Goal: Information Seeking & Learning: Learn about a topic

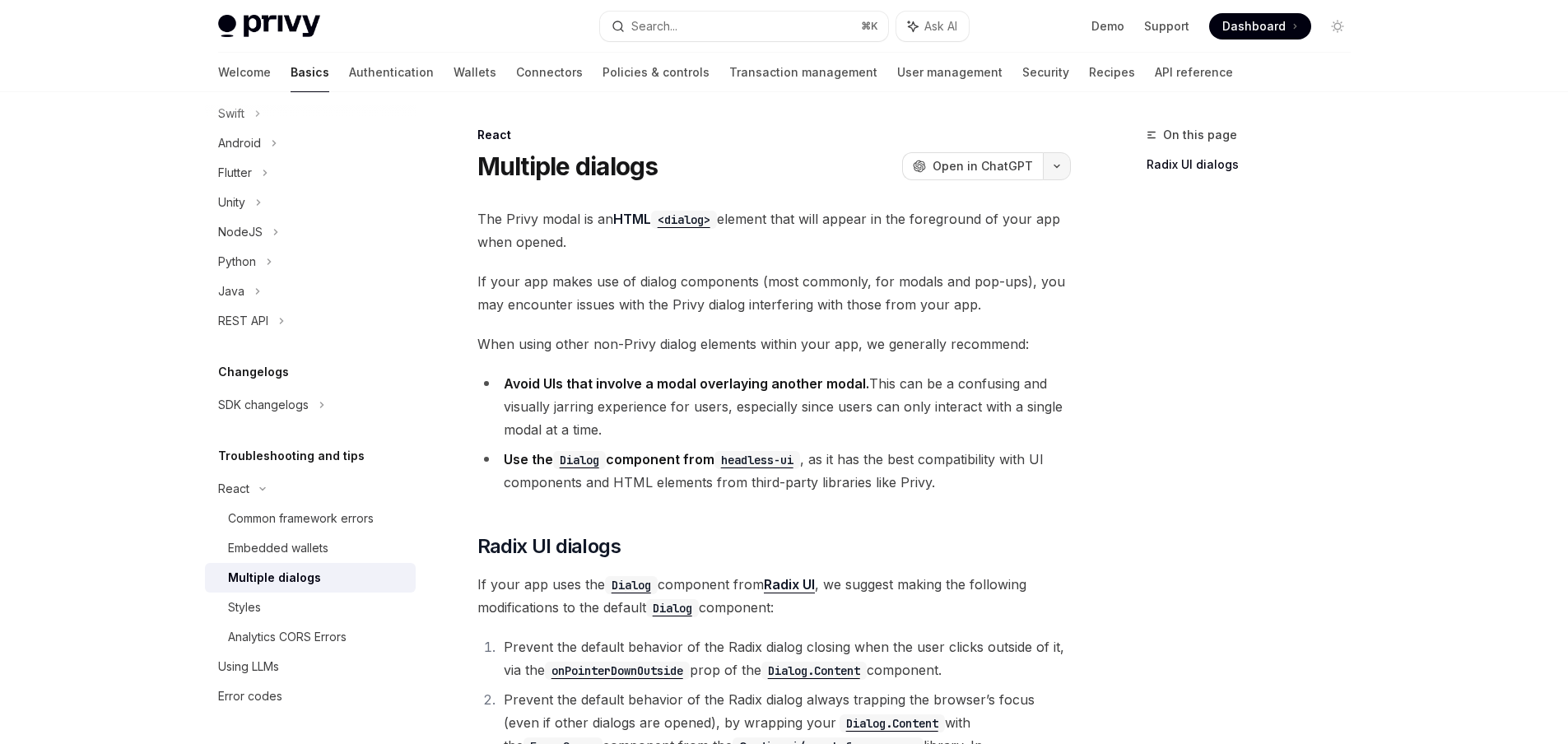
click at [1056, 174] on button "button" at bounding box center [1057, 166] width 28 height 28
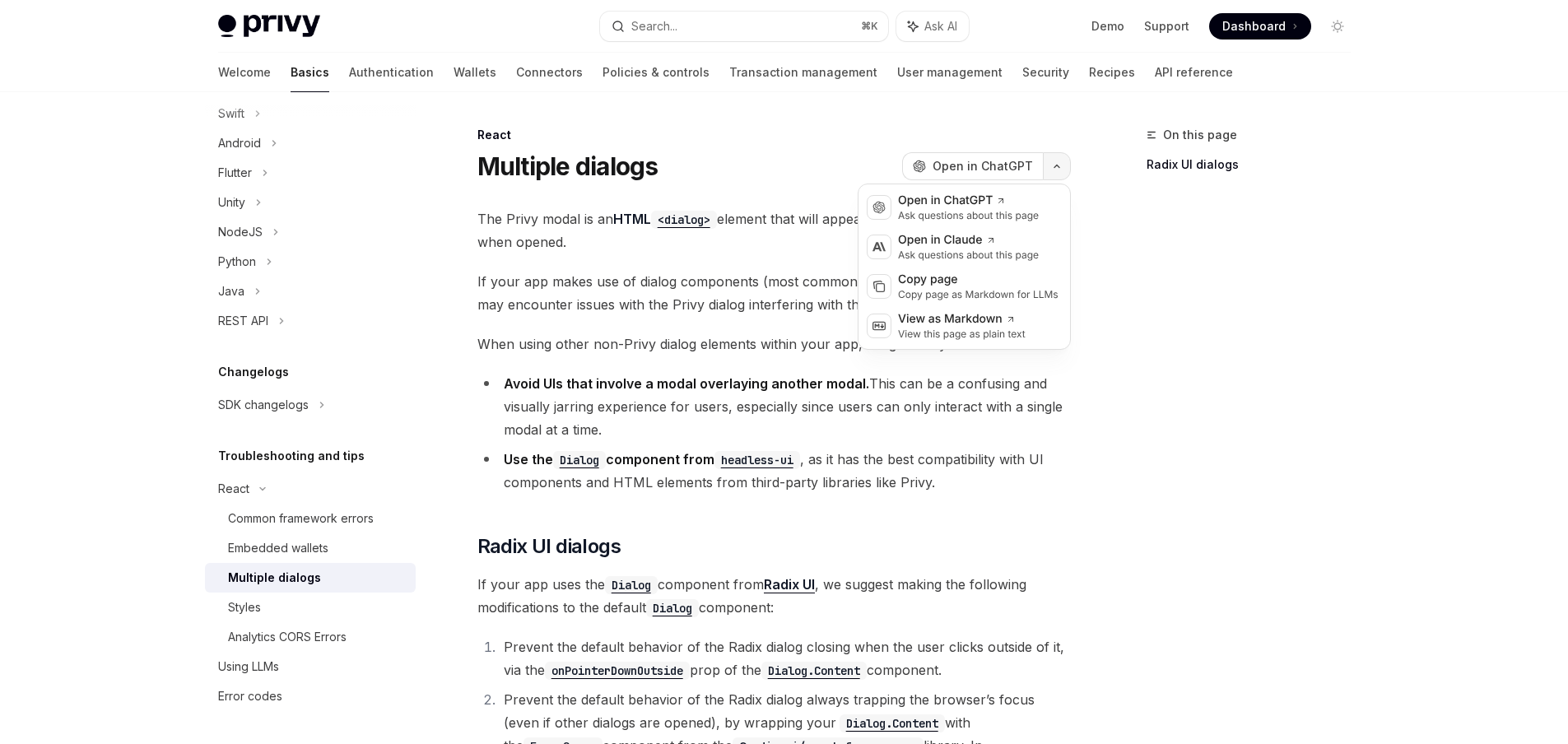
click at [1056, 174] on button "button" at bounding box center [1057, 166] width 28 height 28
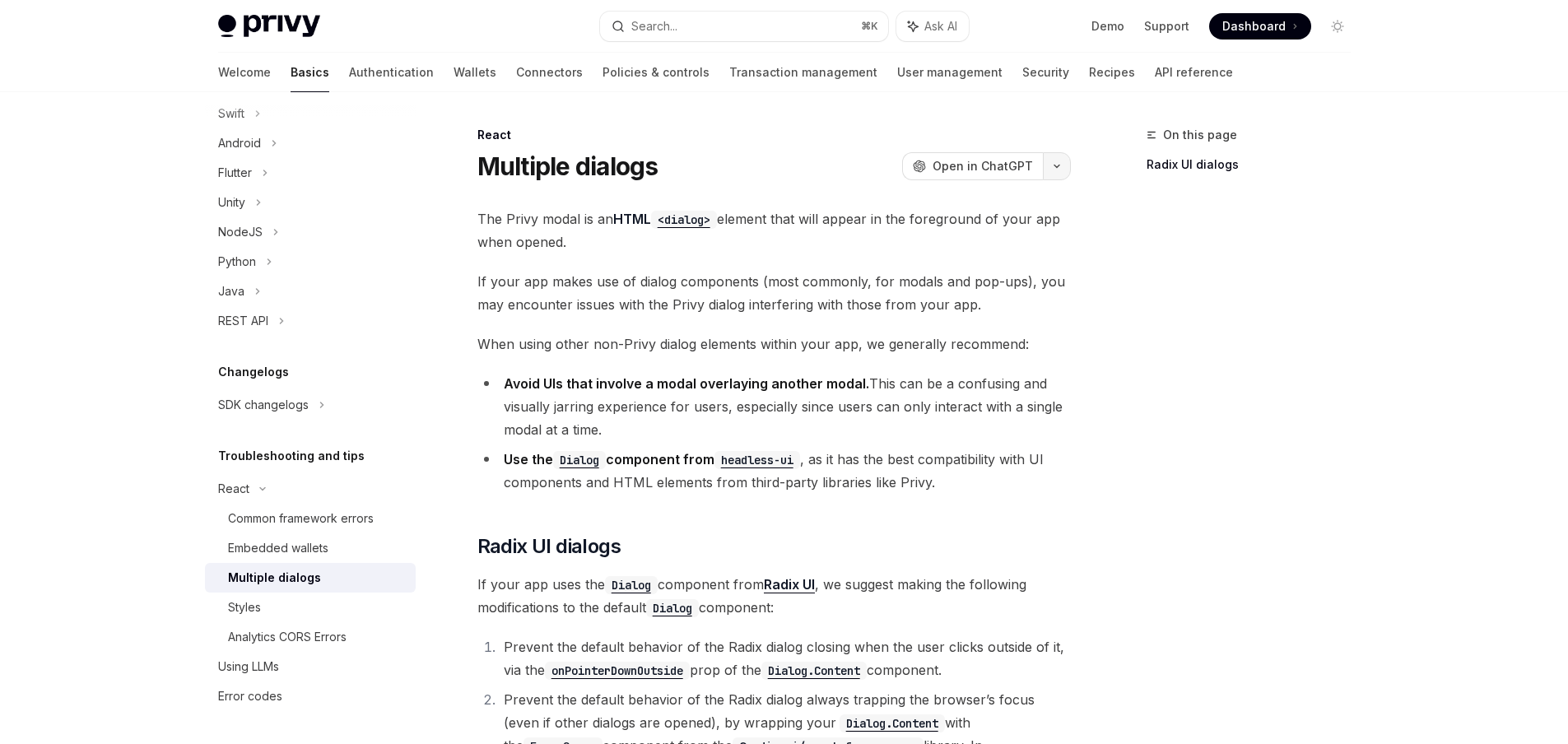
click at [1056, 174] on button "button" at bounding box center [1057, 166] width 28 height 28
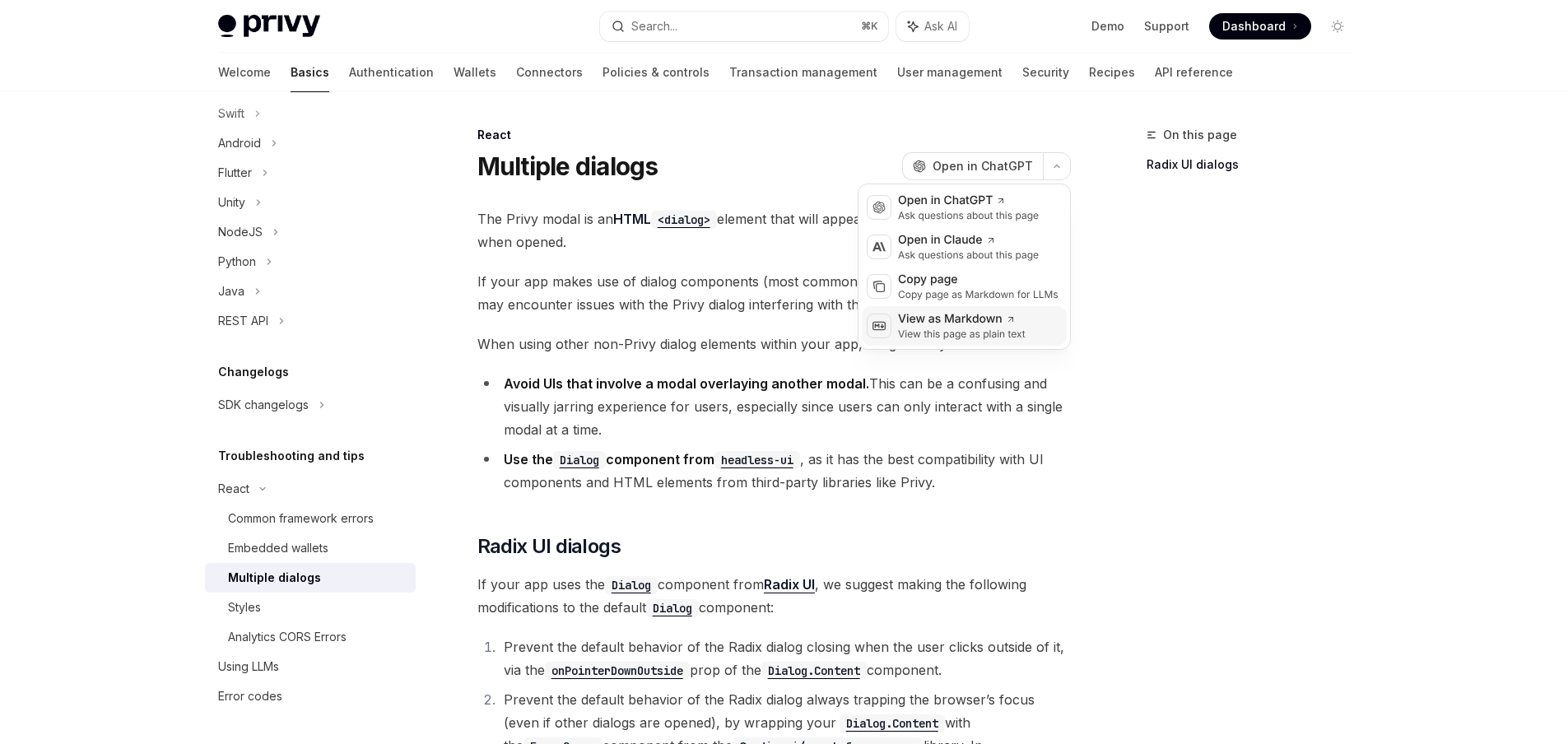
click at [975, 324] on div "View as Markdown" at bounding box center [962, 319] width 128 height 17
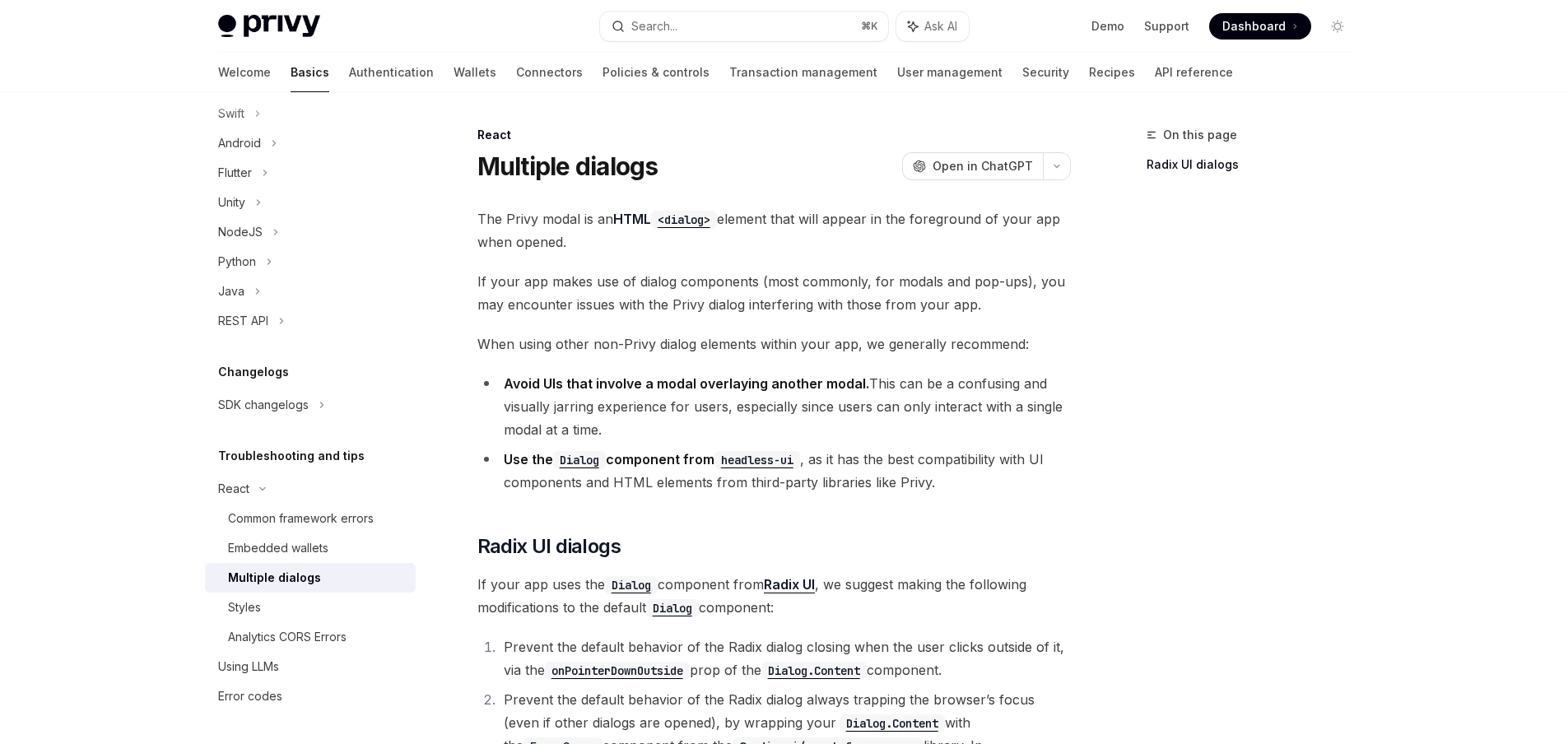
click at [274, 31] on img at bounding box center [268, 26] width 102 height 23
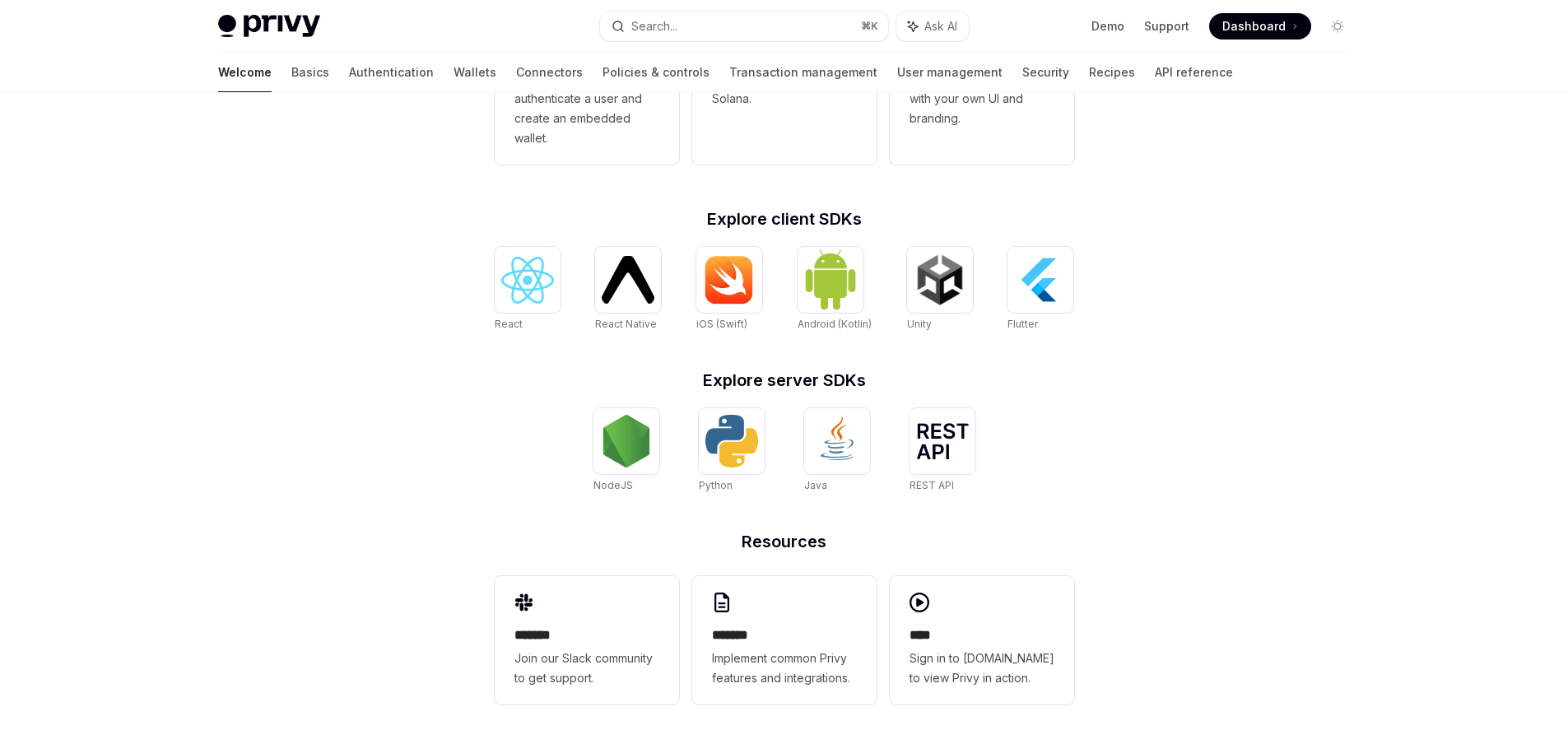
scroll to position [604, 0]
type textarea "*"
